Goal: Information Seeking & Learning: Learn about a topic

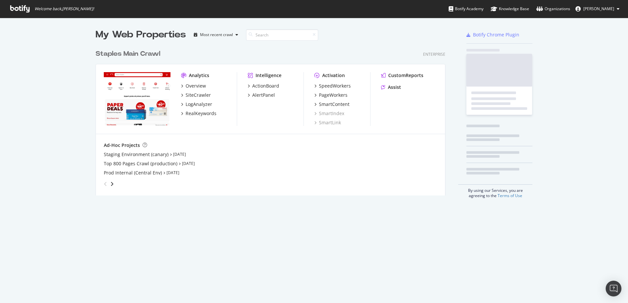
scroll to position [299, 618]
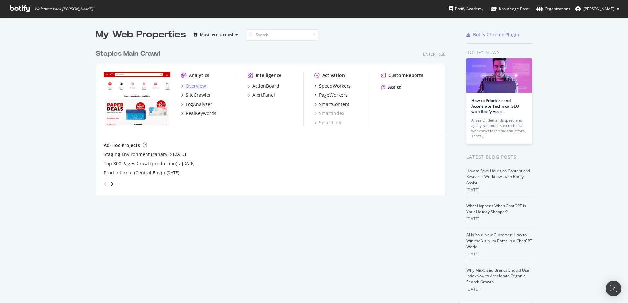
click at [189, 85] on div "Overview" at bounding box center [196, 86] width 20 height 7
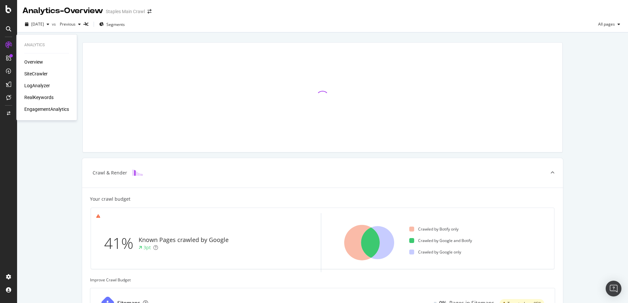
click at [29, 97] on div "RealKeywords" at bounding box center [38, 97] width 29 height 7
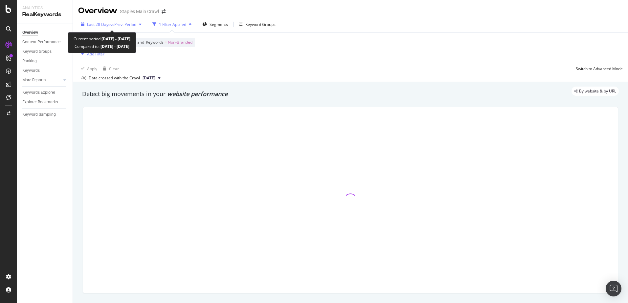
click at [144, 23] on div "button" at bounding box center [140, 24] width 8 height 4
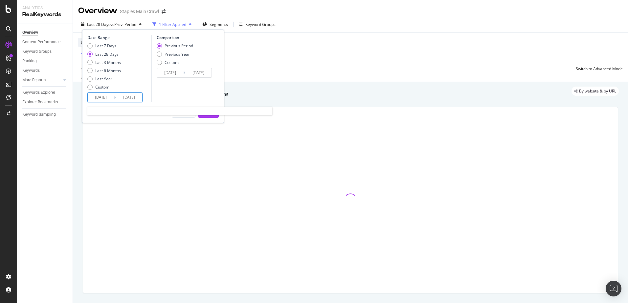
click at [100, 98] on input "[DATE]" at bounding box center [101, 97] width 26 height 9
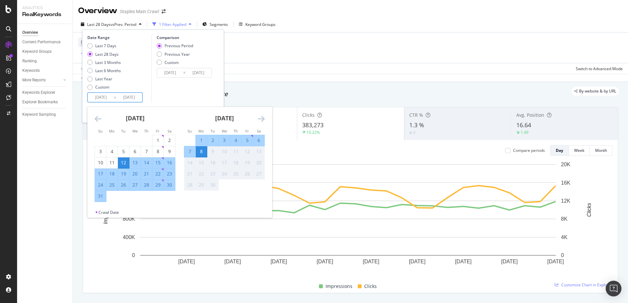
click at [99, 121] on icon "Move backward to switch to the previous month." at bounding box center [98, 119] width 7 height 8
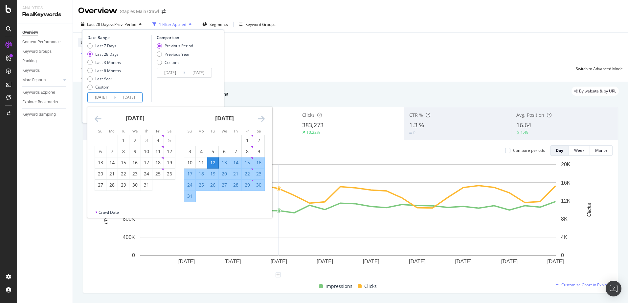
click at [104, 95] on input "[DATE]" at bounding box center [101, 97] width 26 height 9
click at [203, 152] on div "4" at bounding box center [201, 151] width 11 height 7
type input "[DATE]"
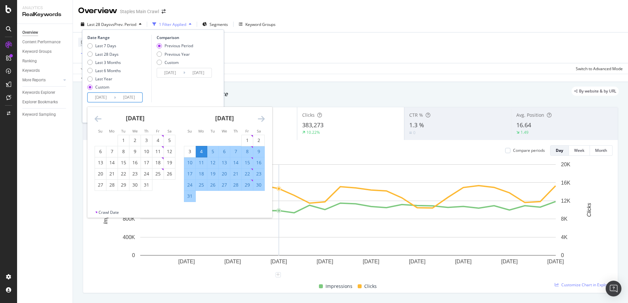
click at [189, 165] on div "10" at bounding box center [189, 163] width 11 height 7
type input "[DATE]"
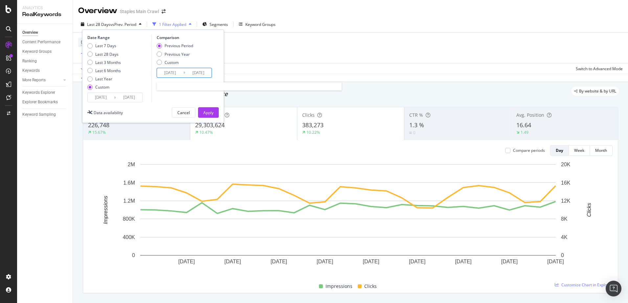
click at [175, 73] on input "[DATE]" at bounding box center [170, 72] width 26 height 9
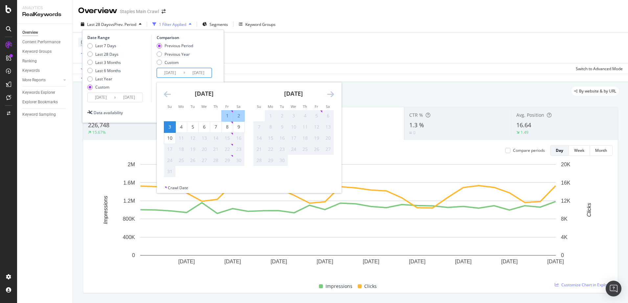
click at [132, 115] on div "Data availability Cancel Apply" at bounding box center [152, 112] width 131 height 11
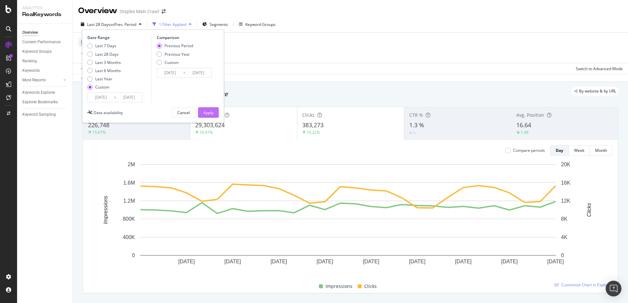
click at [209, 111] on div "Apply" at bounding box center [208, 113] width 10 height 6
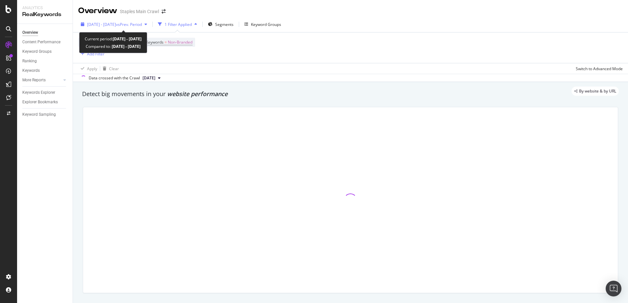
click at [116, 24] on span "[DATE] - [DATE]" at bounding box center [101, 25] width 29 height 6
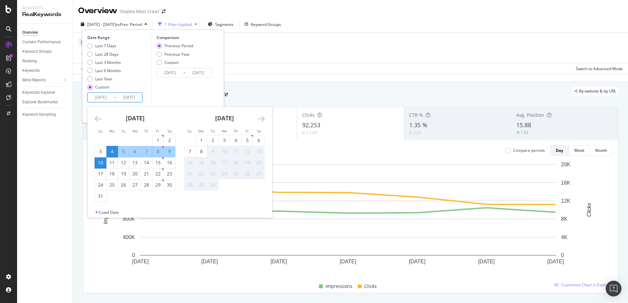
click at [100, 98] on input "[DATE]" at bounding box center [101, 97] width 26 height 9
click at [111, 162] on div "11" at bounding box center [111, 163] width 11 height 7
type input "[DATE]"
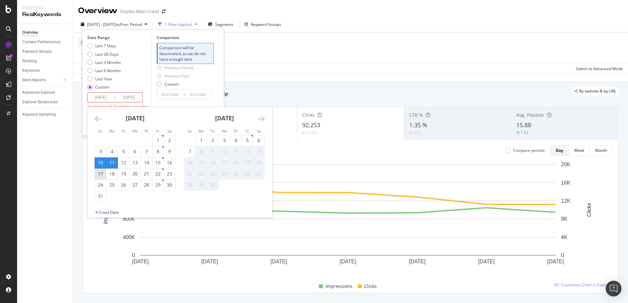
click at [105, 173] on div "17" at bounding box center [100, 174] width 11 height 7
type input "[DATE]"
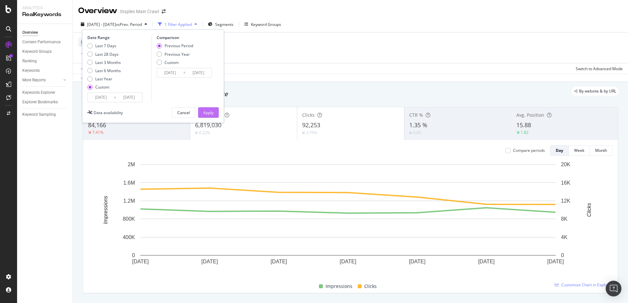
click at [209, 109] on div "Apply" at bounding box center [208, 113] width 10 height 10
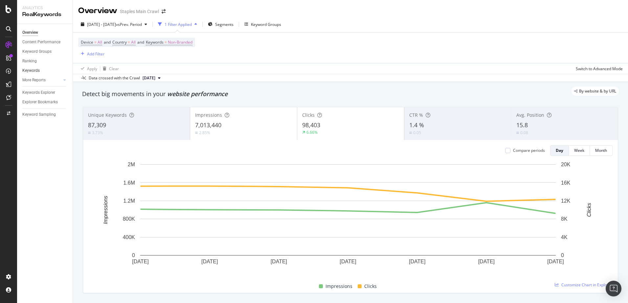
click at [42, 72] on link "Keywords" at bounding box center [45, 70] width 46 height 7
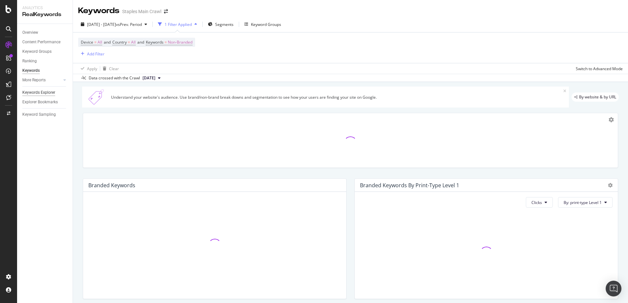
click at [36, 93] on div "Keywords Explorer" at bounding box center [38, 92] width 33 height 7
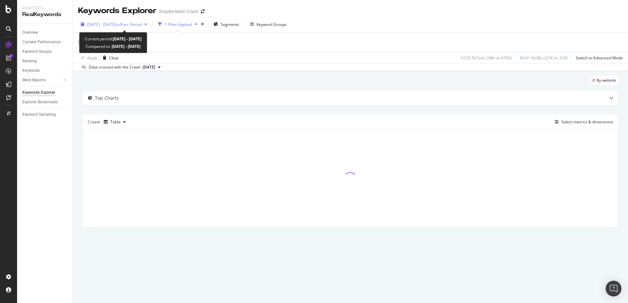
click at [147, 21] on div "[DATE] - [DATE] vs Prev. Period" at bounding box center [114, 24] width 72 height 10
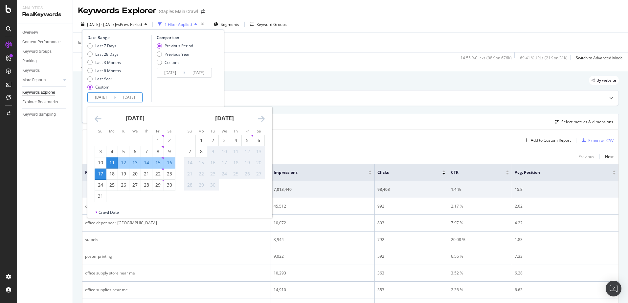
click at [102, 102] on input "[DATE]" at bounding box center [101, 97] width 26 height 9
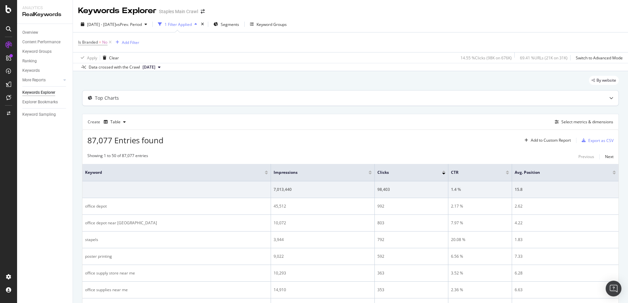
click at [261, 91] on div "Top Charts" at bounding box center [350, 98] width 536 height 15
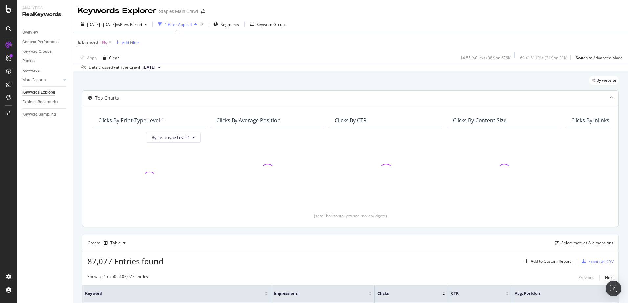
click at [604, 95] on div at bounding box center [611, 98] width 14 height 15
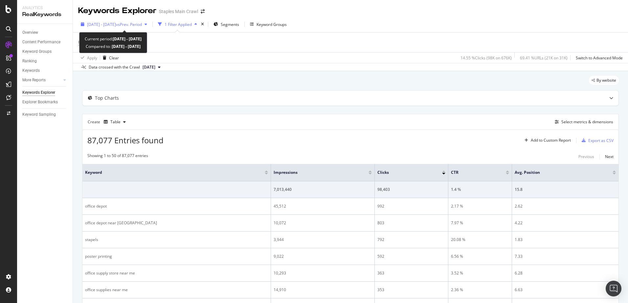
click at [116, 27] on span "[DATE] - [DATE]" at bounding box center [101, 25] width 29 height 6
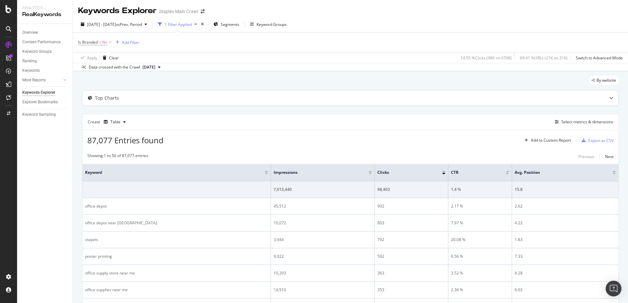
click at [276, 92] on div "Top Charts" at bounding box center [350, 98] width 536 height 15
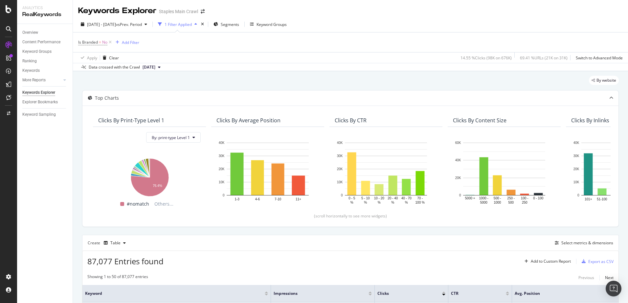
click at [200, 21] on div "1 Filter Applied" at bounding box center [177, 24] width 44 height 10
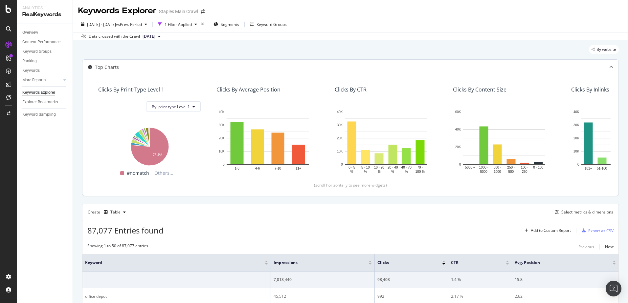
click at [589, 67] on div "Top Charts" at bounding box center [350, 67] width 536 height 15
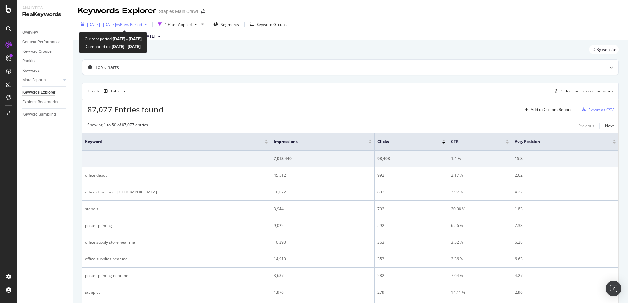
click at [142, 23] on span "vs Prev. Period" at bounding box center [129, 25] width 26 height 6
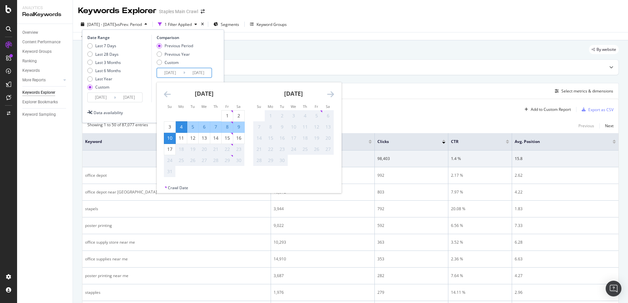
click at [177, 73] on input "[DATE]" at bounding box center [170, 72] width 26 height 9
click at [179, 136] on div "11" at bounding box center [181, 138] width 11 height 7
type input "[DATE]"
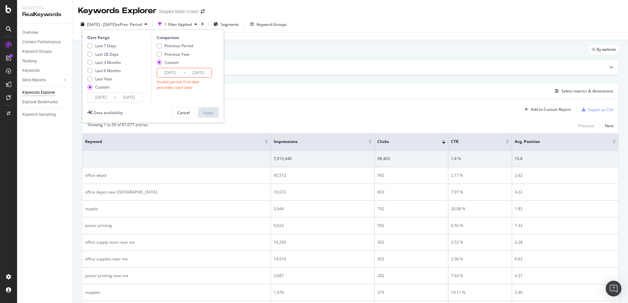
click at [150, 103] on div "Date Range Last 7 Days Last 28 Days Last 3 Months Last 6 Months Last Year Custo…" at bounding box center [153, 77] width 142 height 94
click at [185, 114] on div "Cancel" at bounding box center [183, 113] width 12 height 6
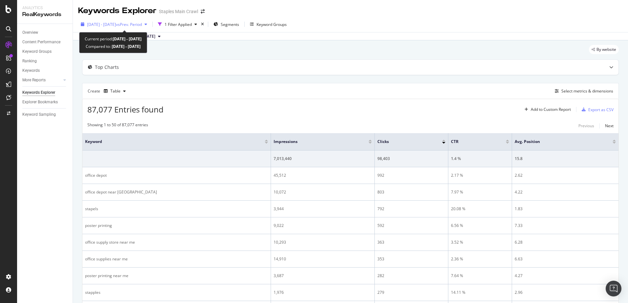
click at [142, 26] on span "vs Prev. Period" at bounding box center [129, 25] width 26 height 6
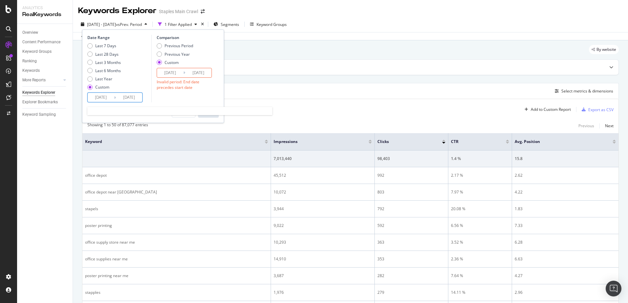
click at [103, 97] on input "[DATE]" at bounding box center [101, 97] width 26 height 9
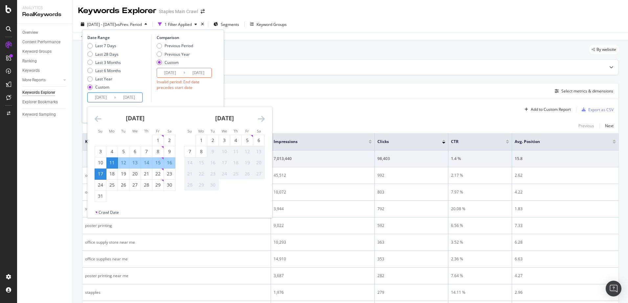
click at [99, 120] on icon "Move backward to switch to the previous month." at bounding box center [98, 119] width 7 height 8
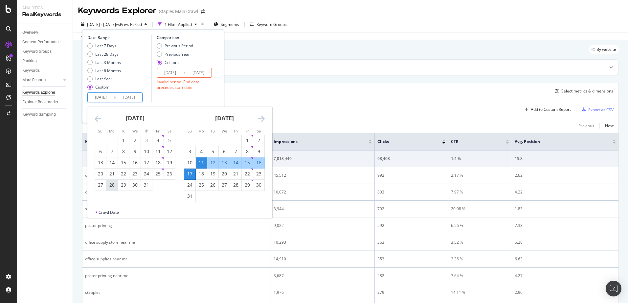
click at [110, 182] on div "28" at bounding box center [111, 185] width 11 height 7
type input "[DATE]"
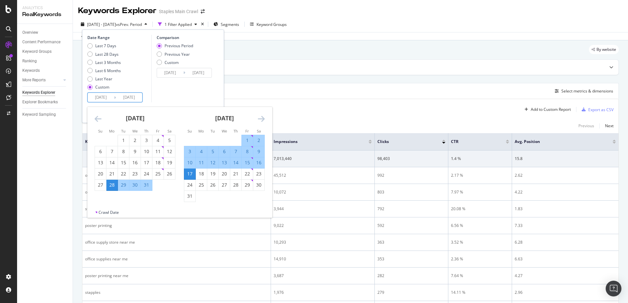
click at [189, 152] on div "3" at bounding box center [189, 151] width 11 height 7
type input "[DATE]"
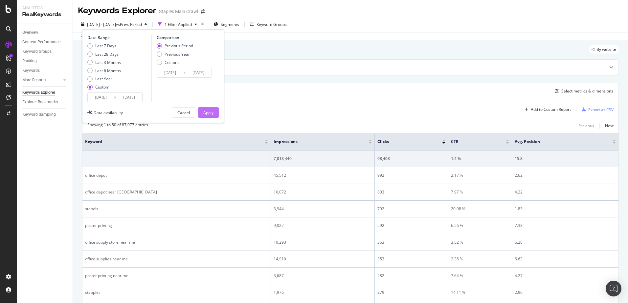
click at [204, 112] on div "Apply" at bounding box center [208, 113] width 10 height 6
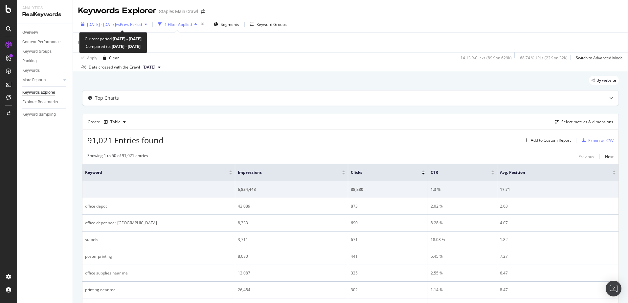
click at [122, 20] on div "[DATE] - [DATE] vs Prev. Period" at bounding box center [114, 24] width 72 height 10
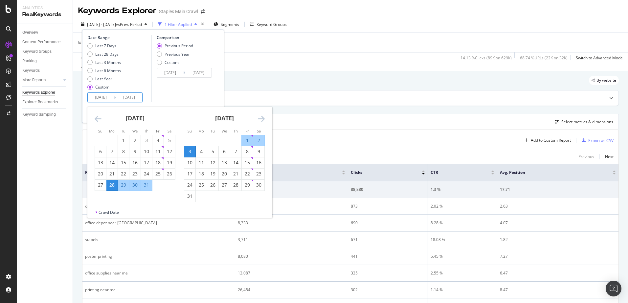
click at [99, 94] on input "[DATE]" at bounding box center [101, 97] width 26 height 9
click at [202, 152] on div "4" at bounding box center [201, 151] width 11 height 7
type input "[DATE]"
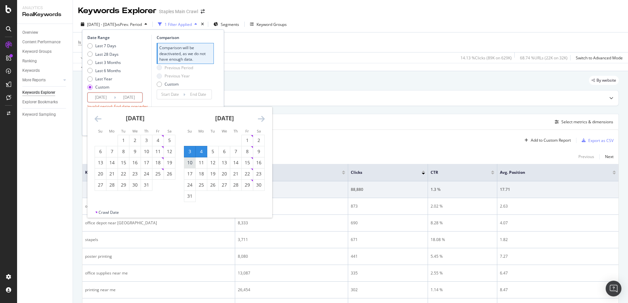
click at [191, 162] on div "10" at bounding box center [189, 163] width 11 height 7
type input "[DATE]"
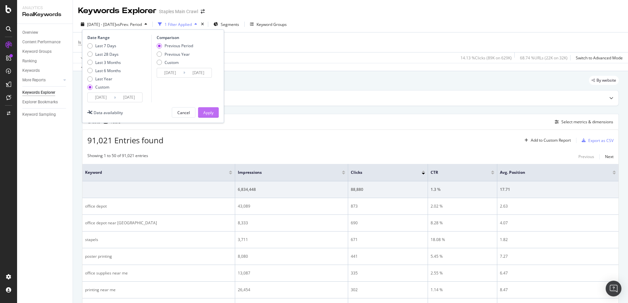
click at [214, 114] on button "Apply" at bounding box center [208, 112] width 21 height 11
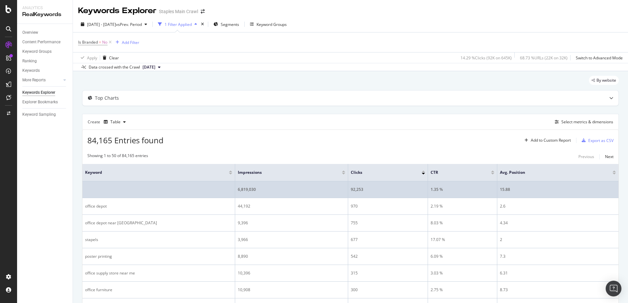
click at [357, 188] on div "92,253" at bounding box center [388, 190] width 74 height 6
copy div "92,253"
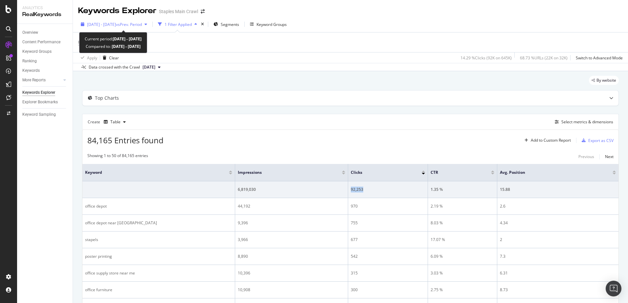
click at [116, 27] on span "[DATE] - [DATE]" at bounding box center [101, 25] width 29 height 6
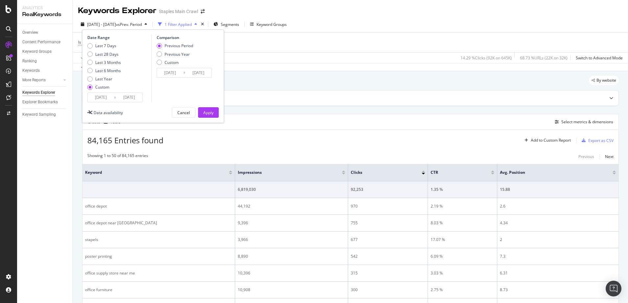
click at [108, 92] on div "Last 7 Days Last 28 Days Last 3 Months Last 6 Months Last Year Custom" at bounding box center [103, 68] width 33 height 50
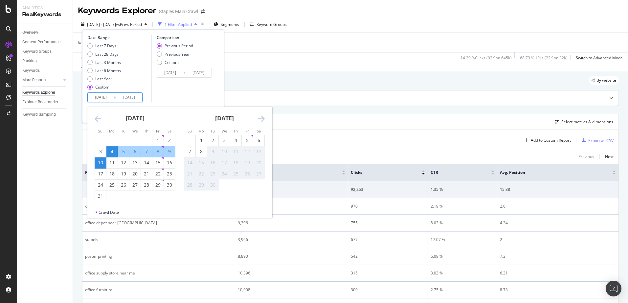
click at [106, 95] on input "[DATE]" at bounding box center [101, 97] width 26 height 9
click at [115, 159] on div "11" at bounding box center [111, 163] width 11 height 11
type input "[DATE]"
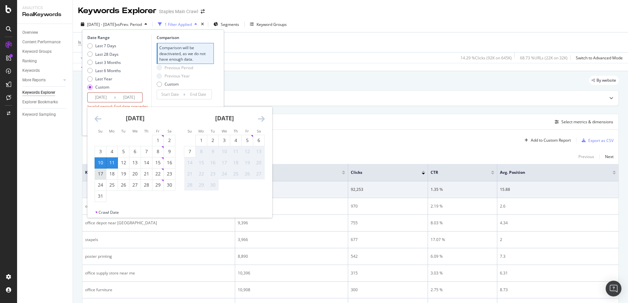
click at [101, 170] on div "17" at bounding box center [100, 174] width 11 height 11
type input "[DATE]"
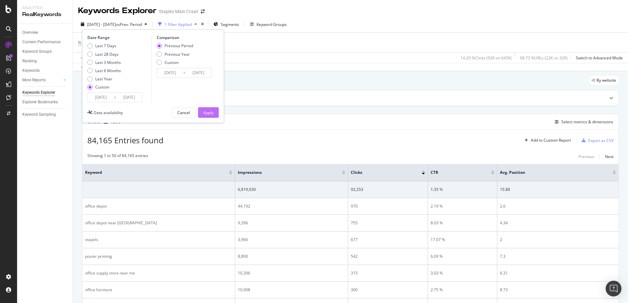
click at [216, 111] on button "Apply" at bounding box center [208, 112] width 21 height 11
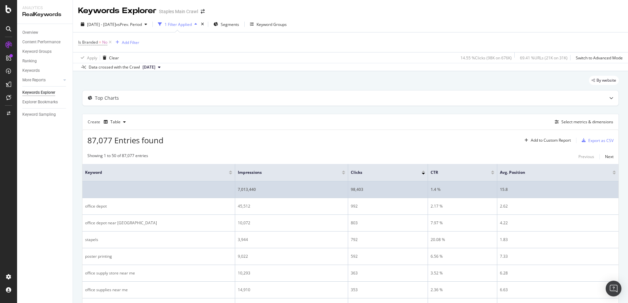
click at [358, 189] on div "98,403" at bounding box center [388, 190] width 74 height 6
copy div "98,403"
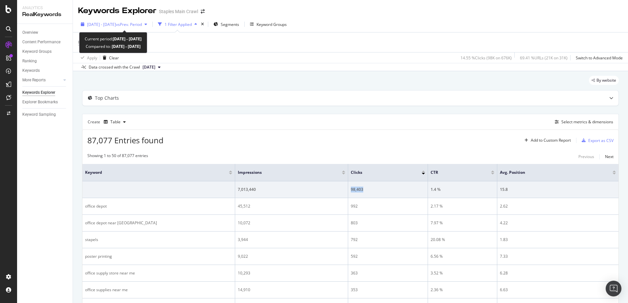
click at [116, 25] on span "[DATE] - [DATE]" at bounding box center [101, 25] width 29 height 6
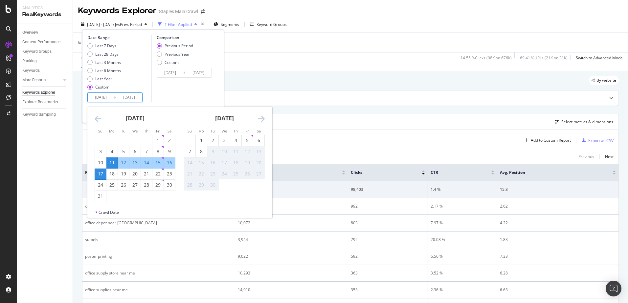
click at [101, 95] on input "[DATE]" at bounding box center [101, 97] width 26 height 9
click at [111, 174] on div "18" at bounding box center [111, 174] width 11 height 7
type input "[DATE]"
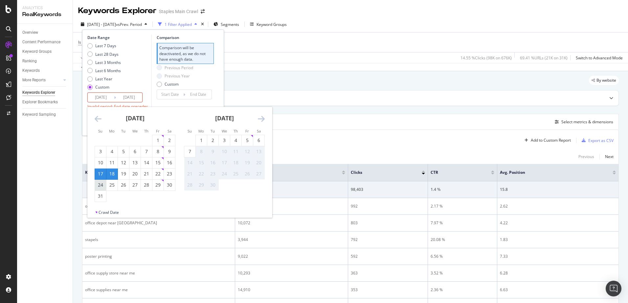
click at [100, 185] on div "24" at bounding box center [100, 185] width 11 height 7
type input "[DATE]"
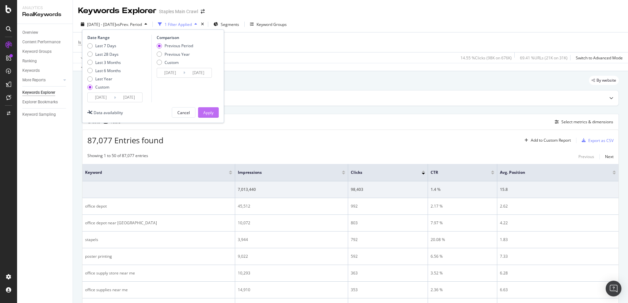
click at [212, 113] on div "Apply" at bounding box center [208, 113] width 10 height 6
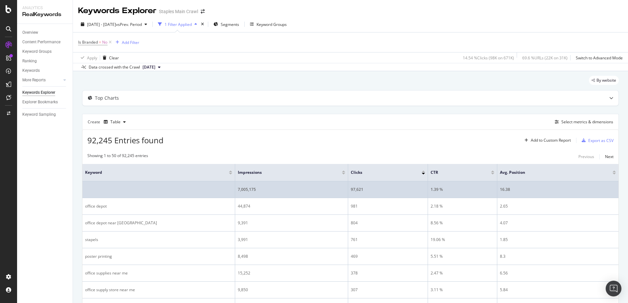
click at [360, 190] on div "97,621" at bounding box center [388, 190] width 74 height 6
copy div "97,621"
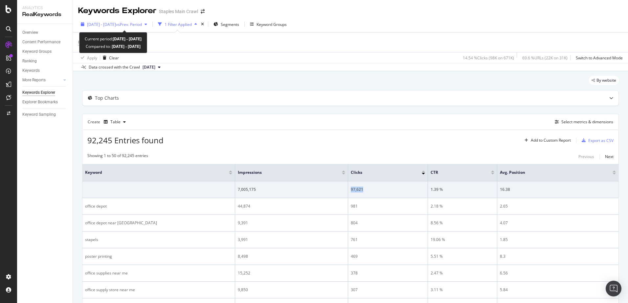
click at [116, 23] on span "[DATE] - [DATE]" at bounding box center [101, 25] width 29 height 6
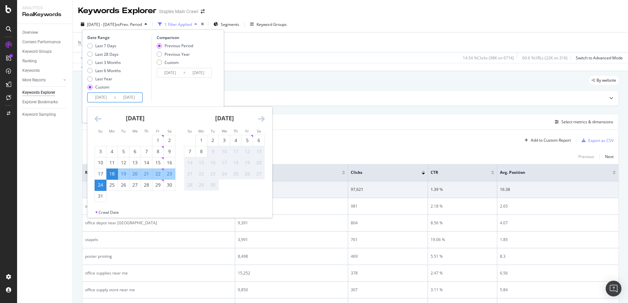
click at [101, 96] on input "[DATE]" at bounding box center [101, 97] width 26 height 9
click at [111, 187] on div "25" at bounding box center [111, 185] width 11 height 7
type input "[DATE]"
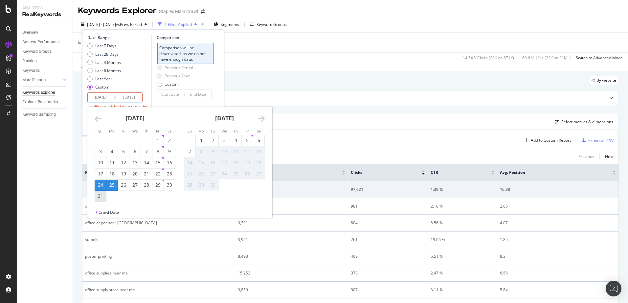
click at [100, 196] on div "31" at bounding box center [100, 196] width 11 height 7
type input "[DATE]"
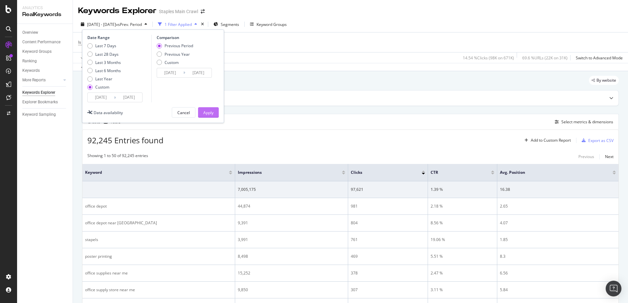
click at [210, 111] on div "Apply" at bounding box center [208, 113] width 10 height 6
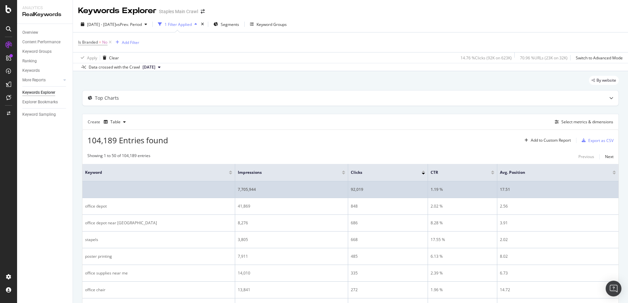
click at [356, 188] on div "92,019" at bounding box center [388, 190] width 74 height 6
copy div "92,019"
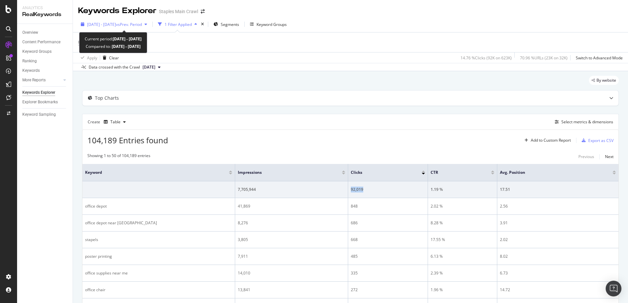
click at [116, 24] on span "[DATE] - [DATE]" at bounding box center [101, 25] width 29 height 6
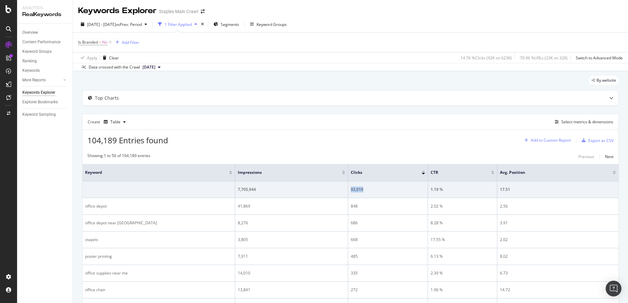
click at [524, 139] on div "button" at bounding box center [526, 141] width 9 height 4
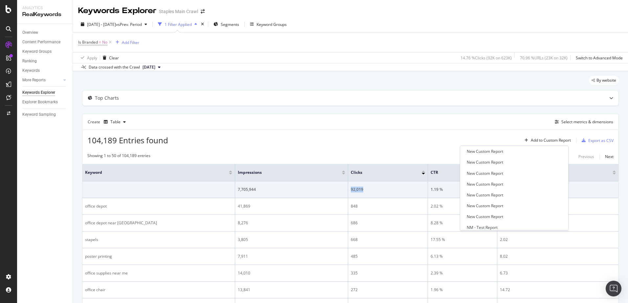
scroll to position [100, 0]
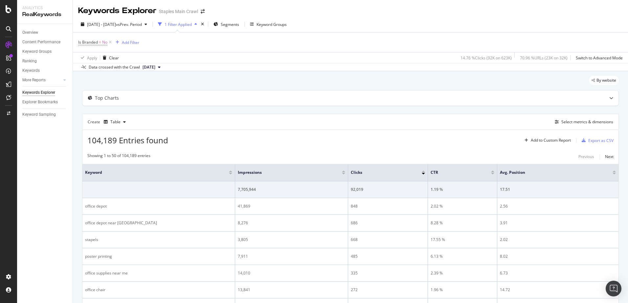
click at [417, 140] on div "104,189 Entries found Add to Custom Report Export as CSV" at bounding box center [350, 138] width 536 height 16
click at [561, 124] on div "Select metrics & dimensions" at bounding box center [587, 122] width 52 height 6
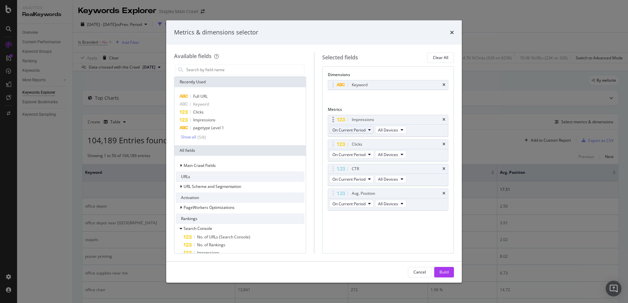
click at [369, 128] on icon "modal" at bounding box center [369, 130] width 3 height 4
click at [363, 95] on div "Keyword You can use this field as a dimension" at bounding box center [388, 92] width 121 height 24
click at [228, 73] on input "modal" at bounding box center [245, 70] width 119 height 10
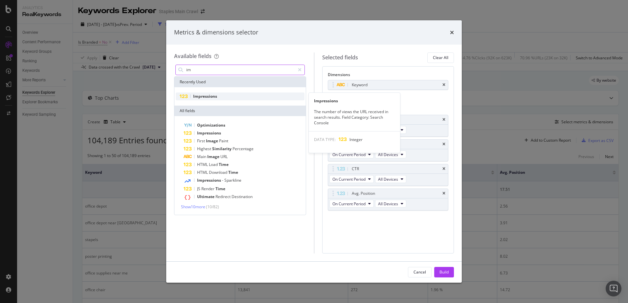
type input "im"
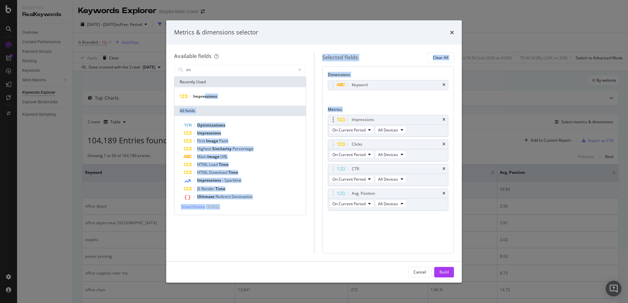
drag, startPoint x: 205, startPoint y: 99, endPoint x: 387, endPoint y: 135, distance: 185.9
click at [387, 135] on div "Available fields im Recently Used Impressions All fields Optimizations Impressi…" at bounding box center [314, 153] width 280 height 201
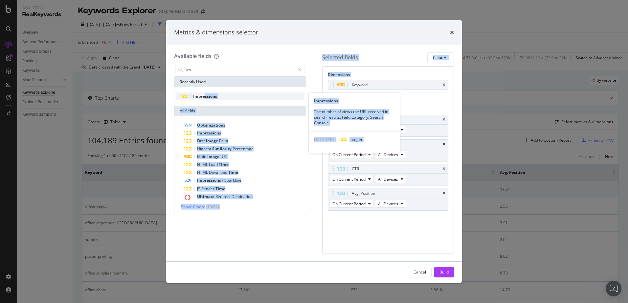
click at [205, 97] on span "Impressions" at bounding box center [205, 97] width 24 height 6
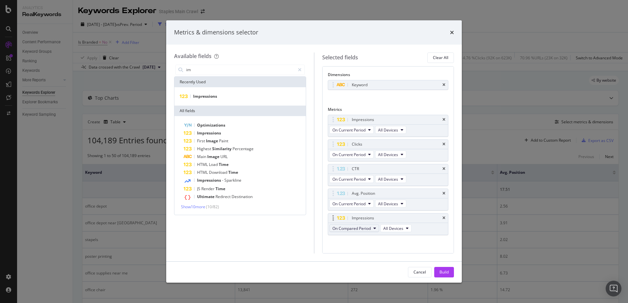
click at [357, 227] on span "On Compared Period" at bounding box center [351, 229] width 38 height 6
click at [344, 252] on span "On Compared Period" at bounding box center [366, 253] width 63 height 6
drag, startPoint x: 404, startPoint y: 218, endPoint x: 408, endPoint y: 144, distance: 74.6
click at [408, 144] on body "Analytics RealKeywords Overview Content Performance Keyword Groups Ranking Keyw…" at bounding box center [314, 151] width 628 height 303
click at [445, 269] on div "Build" at bounding box center [443, 273] width 9 height 10
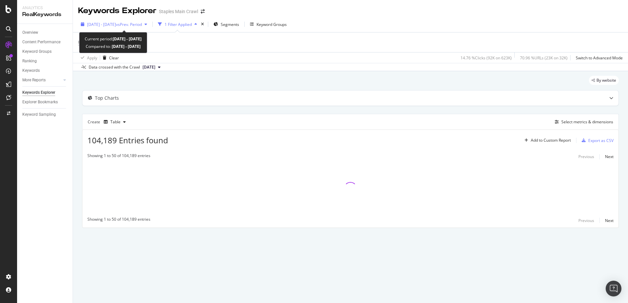
click at [142, 26] on span "vs Prev. Period" at bounding box center [129, 25] width 26 height 6
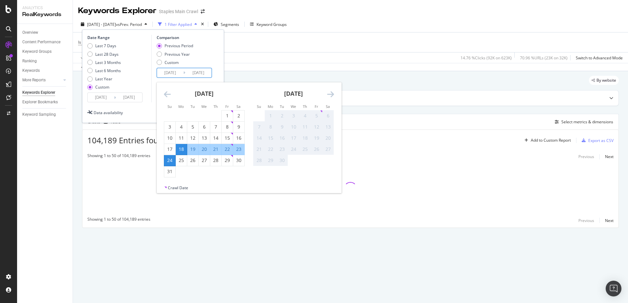
click at [173, 73] on input "[DATE]" at bounding box center [170, 72] width 26 height 9
click at [168, 94] on icon "Move backward to switch to the previous month." at bounding box center [167, 94] width 7 height 8
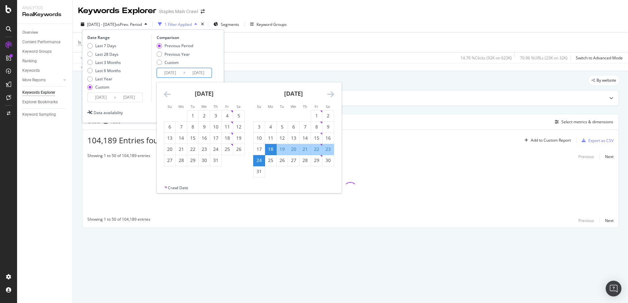
click at [168, 94] on icon "Move backward to switch to the previous month." at bounding box center [167, 94] width 7 height 8
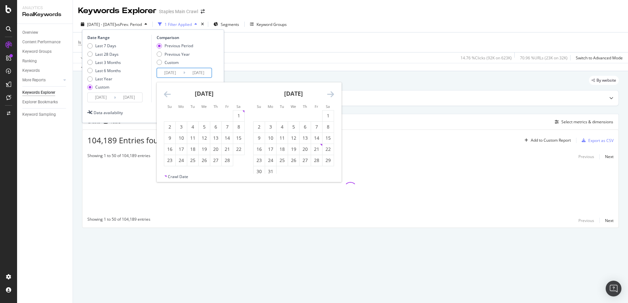
click at [168, 94] on icon "Move backward to switch to the previous month." at bounding box center [167, 94] width 7 height 8
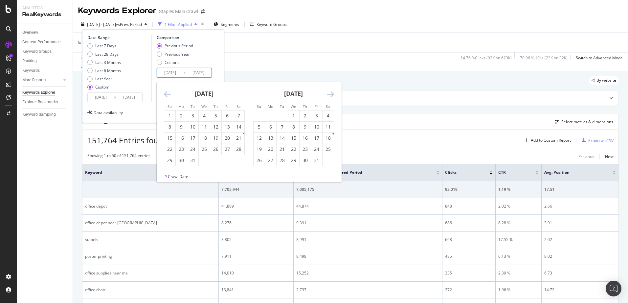
click at [168, 94] on icon "Move backward to switch to the previous month." at bounding box center [167, 94] width 7 height 8
click at [167, 125] on div "4" at bounding box center [169, 127] width 11 height 7
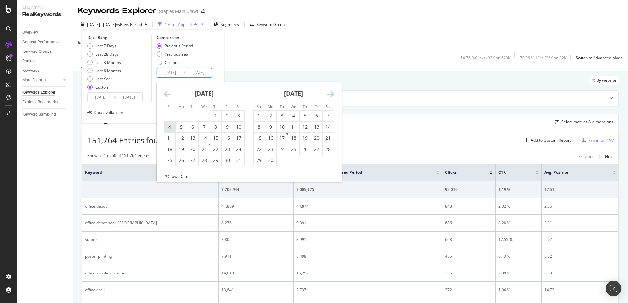
type input "[DATE]"
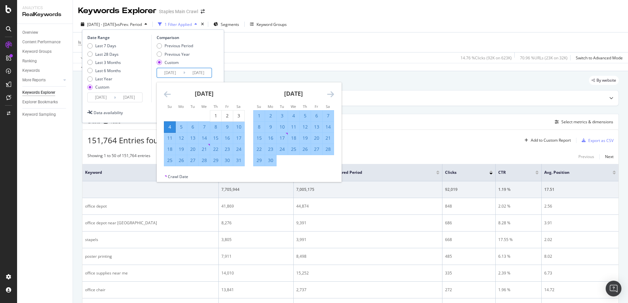
click at [236, 125] on div "10" at bounding box center [238, 127] width 11 height 7
type input "[DATE]"
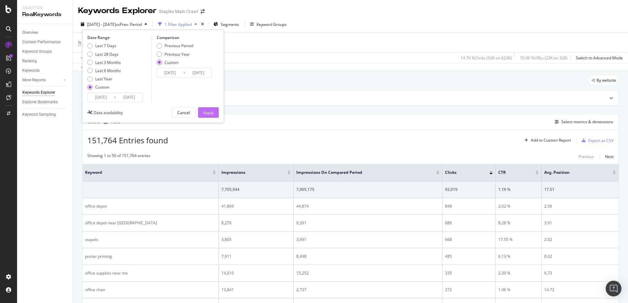
click at [211, 110] on div "Apply" at bounding box center [208, 113] width 10 height 6
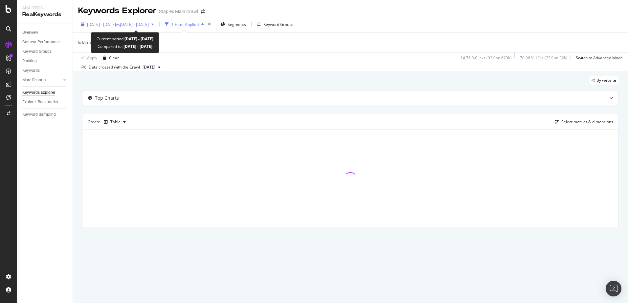
click at [147, 24] on span "vs [DATE] - [DATE]" at bounding box center [132, 25] width 33 height 6
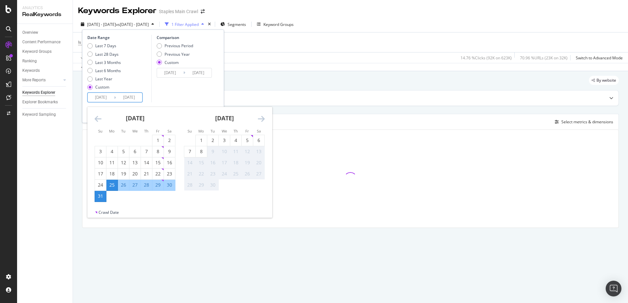
click at [103, 99] on input "[DATE]" at bounding box center [101, 97] width 26 height 9
click at [113, 150] on div "4" at bounding box center [111, 151] width 11 height 7
type input "[DATE]"
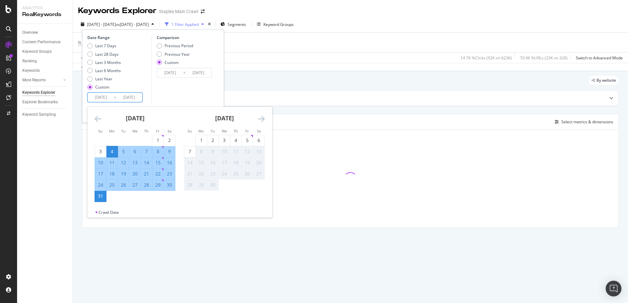
click at [100, 162] on div "10" at bounding box center [100, 163] width 11 height 7
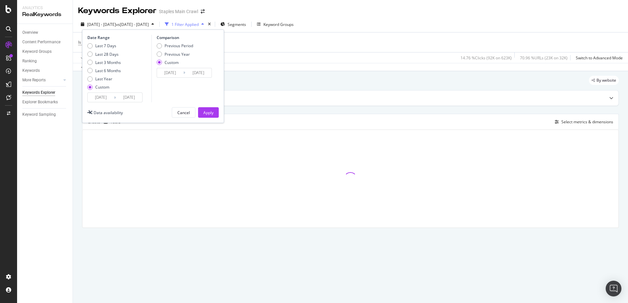
type input "[DATE]"
click at [211, 113] on div "Apply" at bounding box center [208, 113] width 10 height 6
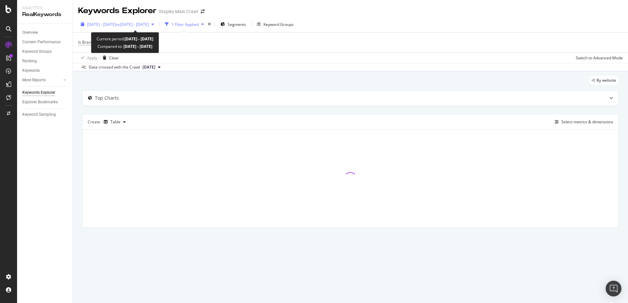
click at [149, 24] on span "vs [DATE] - [DATE]" at bounding box center [132, 25] width 33 height 6
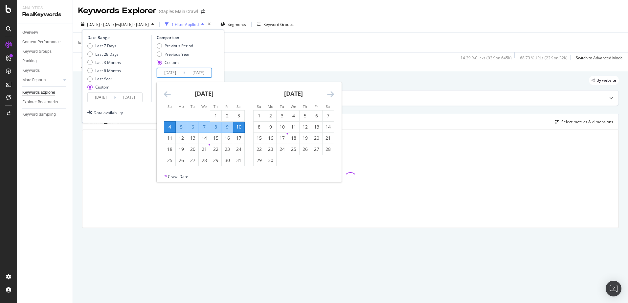
click at [167, 73] on input "[DATE]" at bounding box center [170, 72] width 26 height 9
click at [180, 124] on div "5" at bounding box center [181, 127] width 11 height 7
type input "[DATE]"
click at [169, 137] on div "11" at bounding box center [169, 138] width 11 height 7
type input "[DATE]"
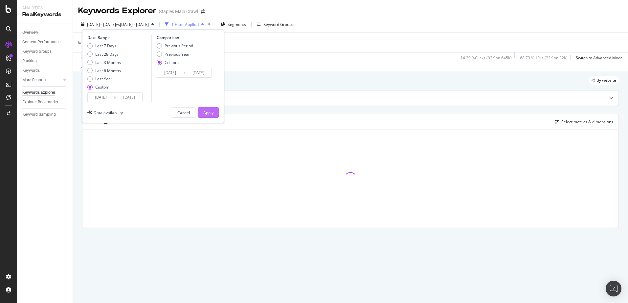
click at [206, 109] on div "Apply" at bounding box center [208, 113] width 10 height 10
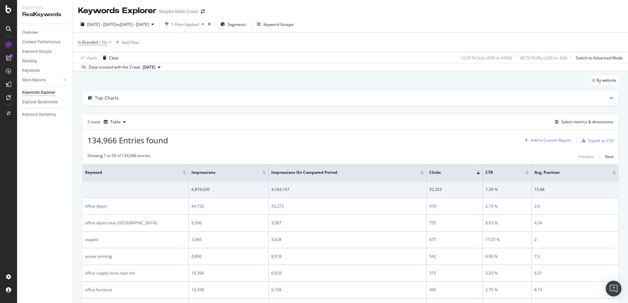
click at [542, 140] on div "Add to Custom Report" at bounding box center [551, 141] width 40 height 4
click at [571, 119] on div "Select metrics & dimensions" at bounding box center [582, 122] width 61 height 7
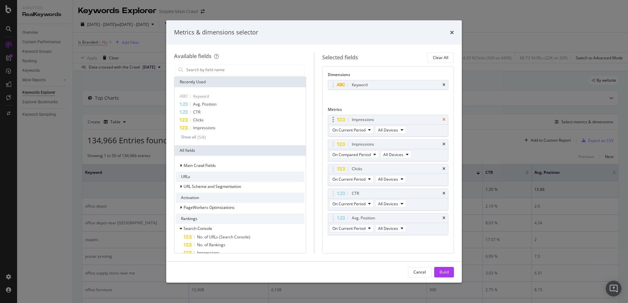
click at [442, 119] on icon "times" at bounding box center [443, 120] width 3 height 4
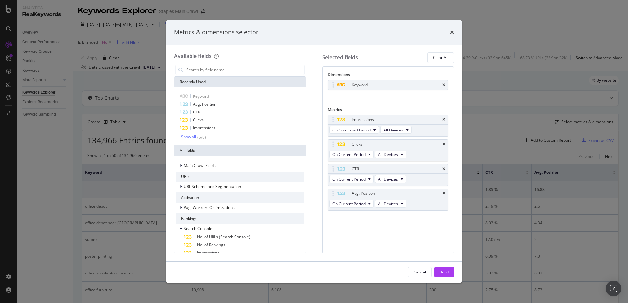
click at [438, 119] on div "Impressions" at bounding box center [395, 120] width 91 height 7
click at [445, 119] on div "Impressions" at bounding box center [388, 119] width 120 height 9
click at [444, 120] on icon "times" at bounding box center [443, 120] width 3 height 4
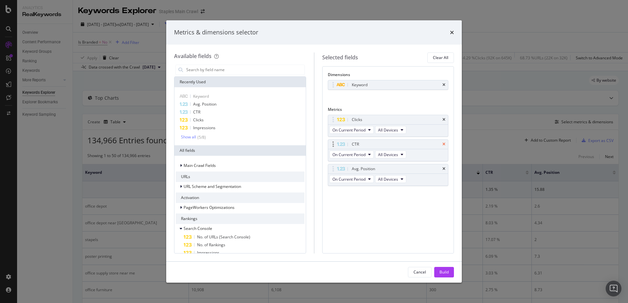
click at [442, 144] on icon "times" at bounding box center [443, 145] width 3 height 4
click at [444, 144] on icon "times" at bounding box center [443, 145] width 3 height 4
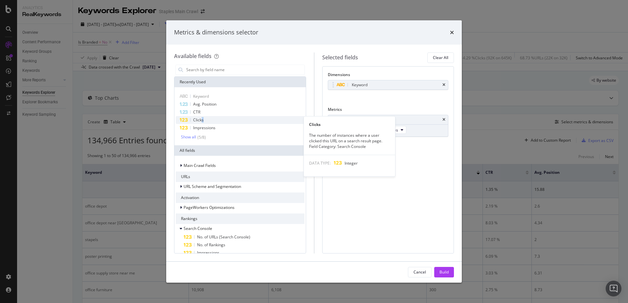
drag, startPoint x: 209, startPoint y: 119, endPoint x: 201, endPoint y: 122, distance: 8.5
click at [201, 122] on div "Clicks" at bounding box center [240, 120] width 129 height 8
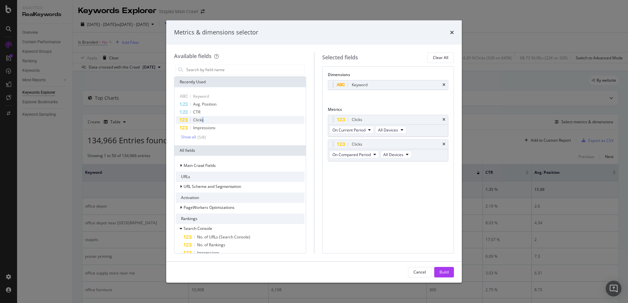
click at [201, 122] on span "Clicks" at bounding box center [198, 120] width 11 height 6
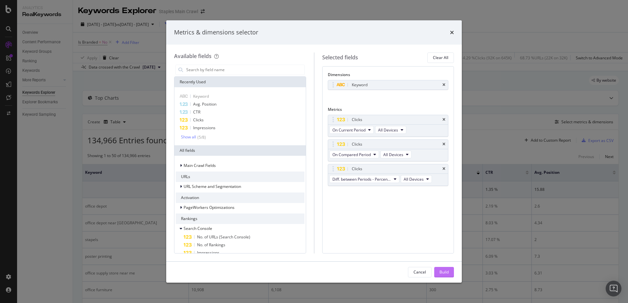
click at [435, 269] on button "Build" at bounding box center [444, 272] width 20 height 11
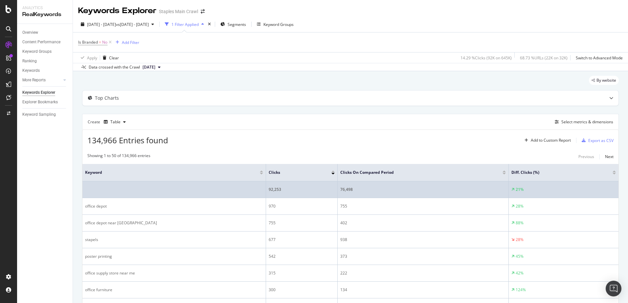
click at [340, 188] on div "76,498" at bounding box center [423, 190] width 166 height 6
copy div "76,498"
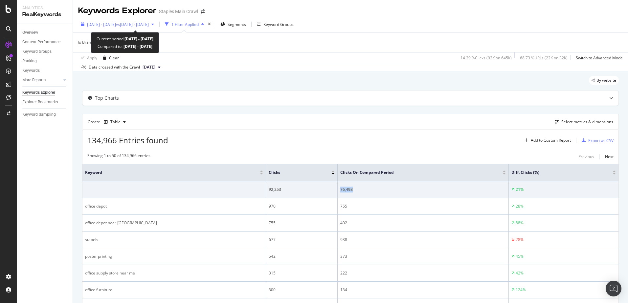
click at [116, 23] on span "[DATE] - [DATE]" at bounding box center [101, 25] width 29 height 6
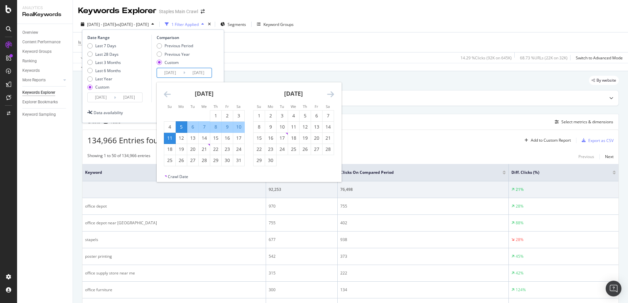
click at [169, 70] on input "[DATE]" at bounding box center [170, 72] width 26 height 9
click at [181, 134] on div "12" at bounding box center [181, 138] width 11 height 11
type input "[DATE]"
click at [170, 146] on div "18" at bounding box center [169, 149] width 11 height 7
type input "[DATE]"
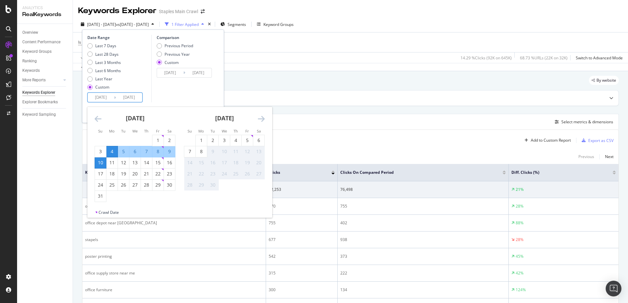
click at [99, 96] on input "[DATE]" at bounding box center [101, 97] width 26 height 9
click at [110, 160] on div "11" at bounding box center [111, 163] width 11 height 7
type input "[DATE]"
click at [101, 171] on div "17" at bounding box center [100, 174] width 11 height 7
type input "[DATE]"
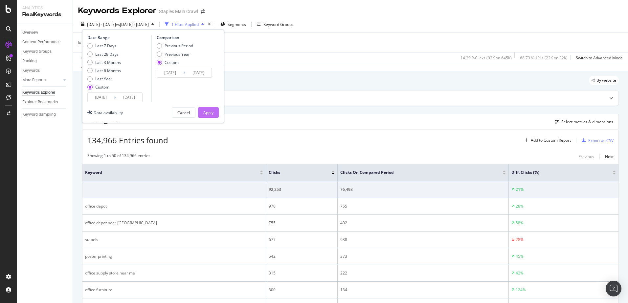
click at [210, 116] on div "Apply" at bounding box center [208, 113] width 10 height 10
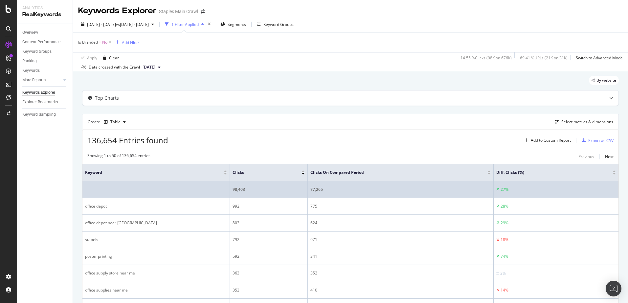
click at [316, 190] on div "77,265" at bounding box center [400, 190] width 180 height 6
copy div "77,265"
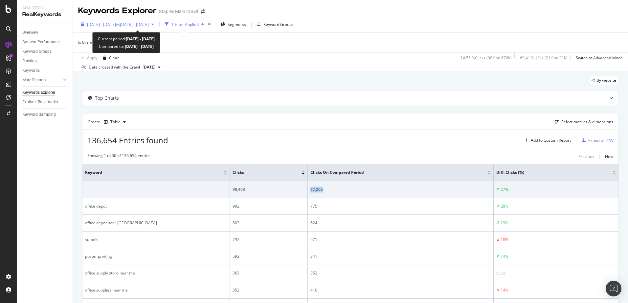
click at [142, 25] on span "vs [DATE] - [DATE]" at bounding box center [132, 25] width 33 height 6
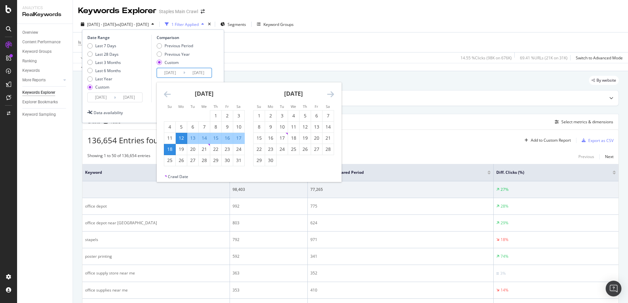
click at [169, 73] on input "[DATE]" at bounding box center [170, 72] width 26 height 9
click at [181, 144] on div "19" at bounding box center [181, 149] width 11 height 11
type input "[DATE]"
click at [169, 161] on div "25" at bounding box center [169, 160] width 11 height 7
type input "[DATE]"
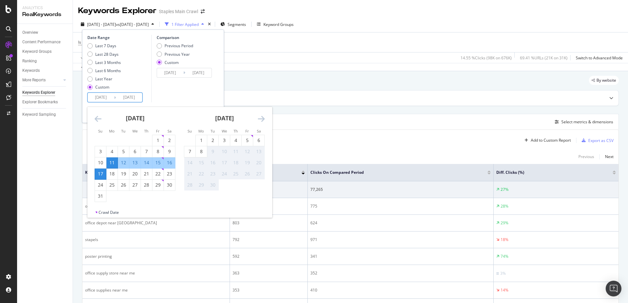
click at [98, 96] on input "[DATE]" at bounding box center [101, 97] width 26 height 9
click at [115, 176] on div "18" at bounding box center [111, 174] width 11 height 7
type input "[DATE]"
click at [102, 185] on div "24" at bounding box center [100, 185] width 11 height 7
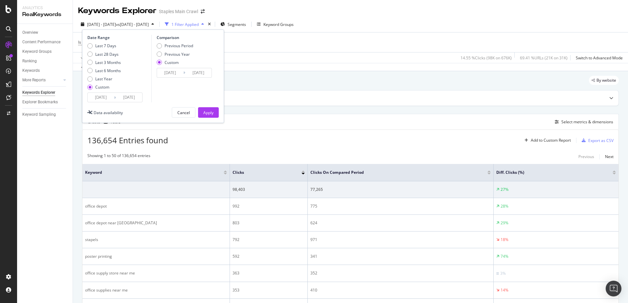
type input "[DATE]"
click at [212, 114] on div "Apply" at bounding box center [208, 113] width 10 height 6
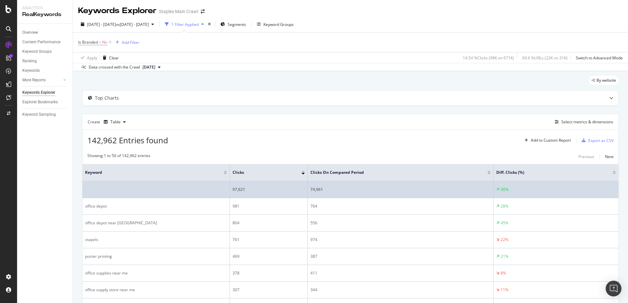
click at [314, 188] on div "74,961" at bounding box center [400, 190] width 180 height 6
copy div "74,961"
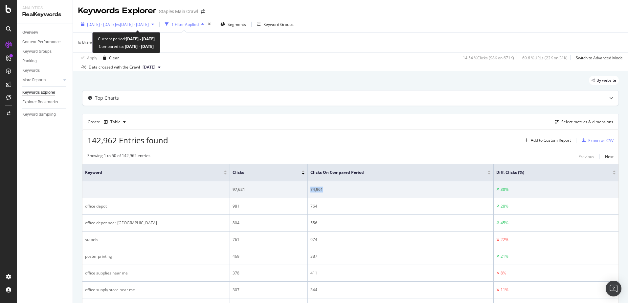
click at [149, 22] on span "vs [DATE] - [DATE]" at bounding box center [132, 25] width 33 height 6
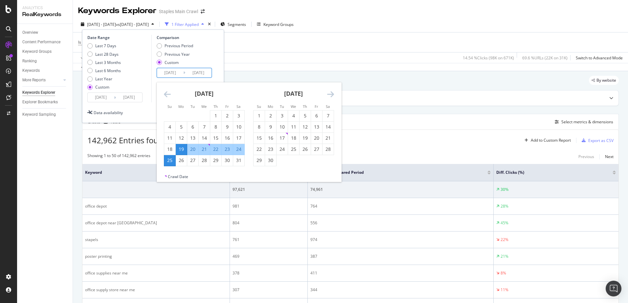
click at [177, 73] on input "[DATE]" at bounding box center [170, 72] width 26 height 9
click at [182, 159] on div "26" at bounding box center [181, 160] width 11 height 7
type input "[DATE]"
click at [256, 115] on div "1" at bounding box center [259, 116] width 11 height 7
type input "[DATE]"
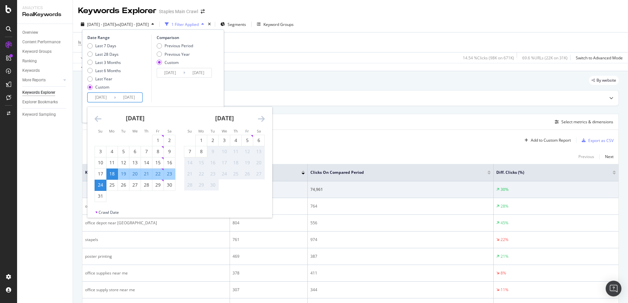
click at [103, 97] on input "[DATE]" at bounding box center [101, 97] width 26 height 9
click at [110, 184] on div "25" at bounding box center [111, 185] width 11 height 7
type input "[DATE]"
click at [100, 197] on div "31" at bounding box center [100, 196] width 11 height 7
type input "[DATE]"
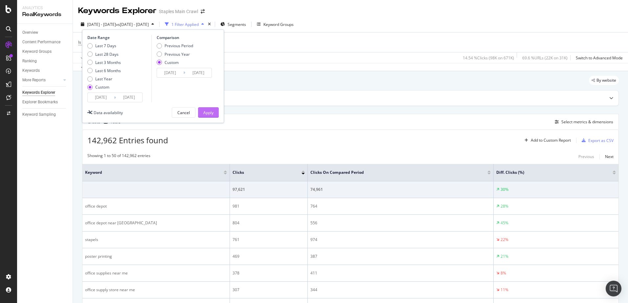
click at [212, 109] on div "Apply" at bounding box center [208, 113] width 10 height 10
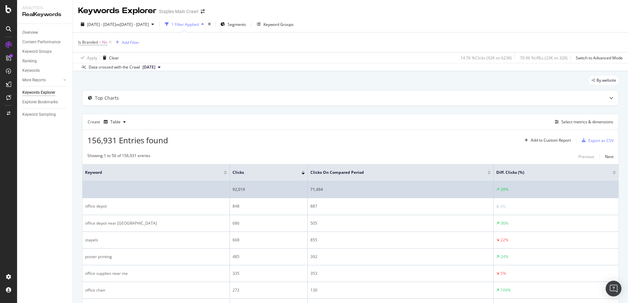
click at [320, 191] on div "71,494" at bounding box center [400, 190] width 180 height 6
copy div "71,494"
